Goal: Task Accomplishment & Management: Use online tool/utility

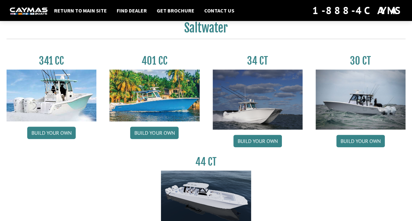
scroll to position [295, 0]
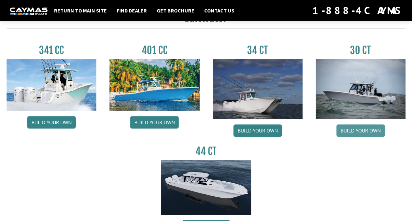
click at [372, 127] on link "Build your own" at bounding box center [360, 130] width 49 height 12
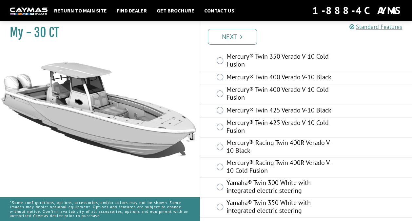
scroll to position [67, 0]
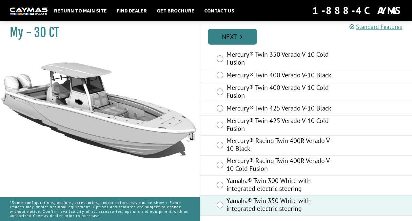
click at [230, 37] on link "Next" at bounding box center [232, 37] width 49 height 16
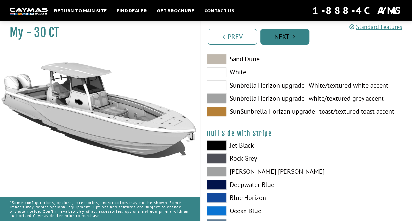
scroll to position [0, 0]
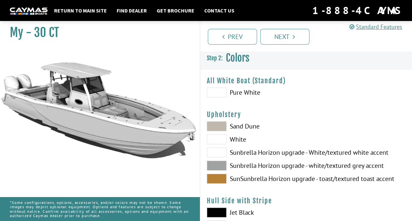
click at [220, 91] on span at bounding box center [217, 93] width 20 height 10
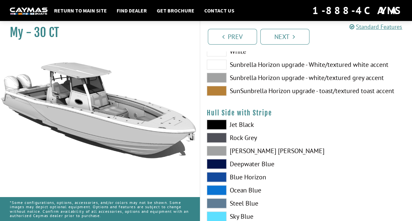
scroll to position [98, 0]
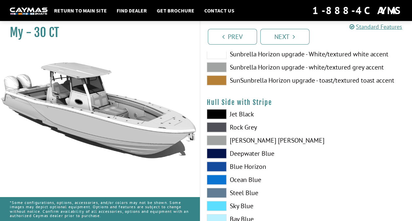
click at [222, 153] on span at bounding box center [217, 153] width 20 height 10
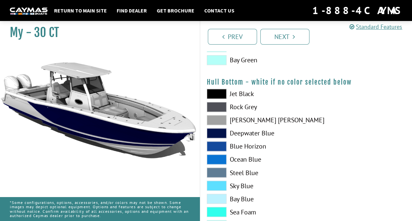
scroll to position [459, 0]
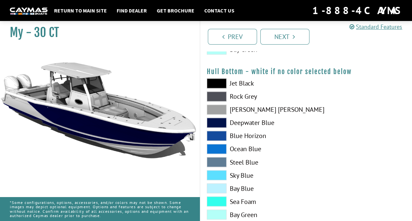
click at [216, 84] on span at bounding box center [217, 83] width 20 height 10
click at [215, 97] on span at bounding box center [217, 96] width 20 height 10
click at [218, 109] on span at bounding box center [217, 110] width 20 height 10
click at [222, 122] on span at bounding box center [217, 123] width 20 height 10
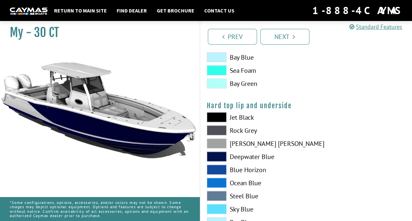
scroll to position [623, 0]
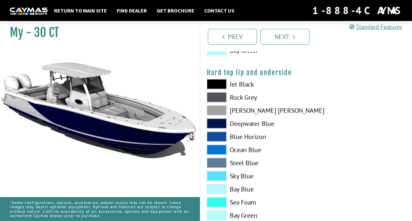
click at [221, 149] on span at bounding box center [217, 150] width 20 height 10
click at [216, 135] on span at bounding box center [217, 137] width 20 height 10
click at [217, 136] on span at bounding box center [217, 137] width 20 height 10
click at [219, 121] on span at bounding box center [217, 124] width 20 height 10
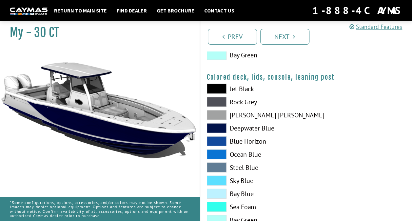
scroll to position [805, 0]
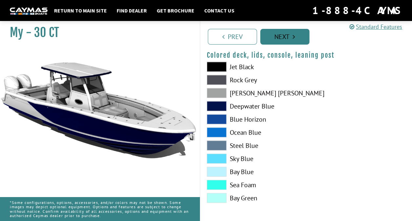
click at [292, 39] on link "Next" at bounding box center [284, 37] width 49 height 16
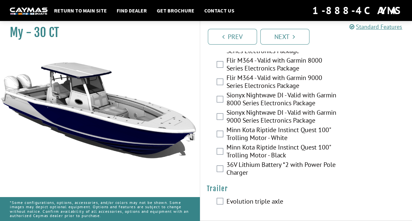
scroll to position [1815, 0]
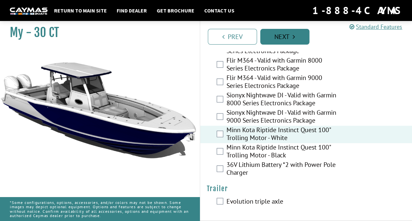
click at [290, 39] on link "Next" at bounding box center [284, 37] width 49 height 16
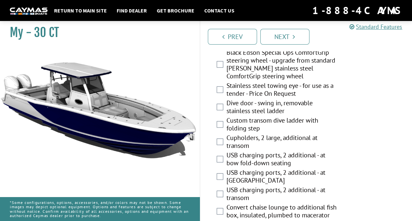
scroll to position [225, 0]
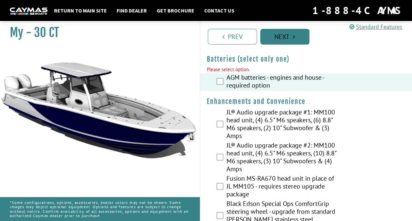
click at [291, 37] on link "Next" at bounding box center [284, 37] width 49 height 16
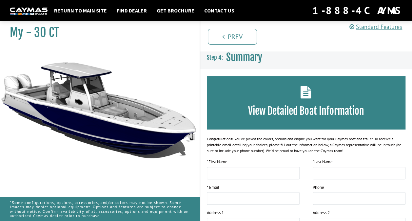
scroll to position [0, 0]
click at [310, 99] on div "View Detailed Boat Information" at bounding box center [306, 102] width 199 height 53
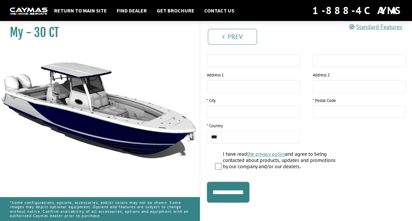
scroll to position [142, 0]
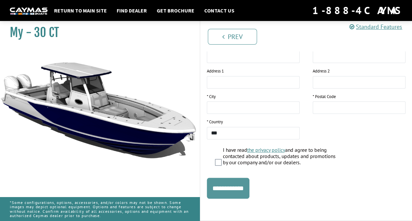
click at [244, 182] on input "**********" at bounding box center [228, 188] width 43 height 21
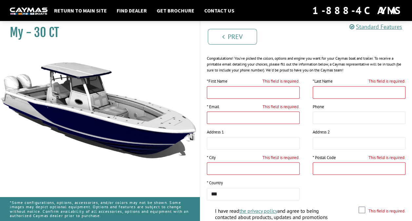
scroll to position [10, 0]
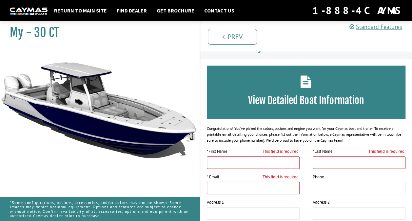
click at [26, 7] on link at bounding box center [29, 10] width 38 height 9
